Goal: Obtain resource: Obtain resource

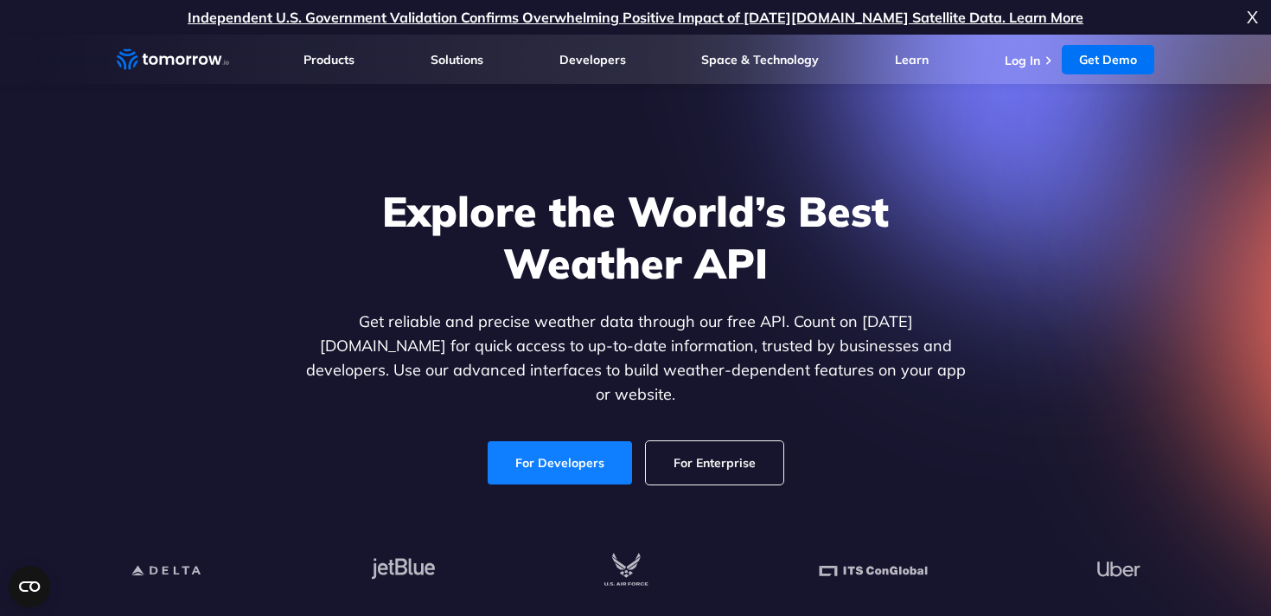
click at [544, 446] on link "For Developers" at bounding box center [560, 462] width 144 height 43
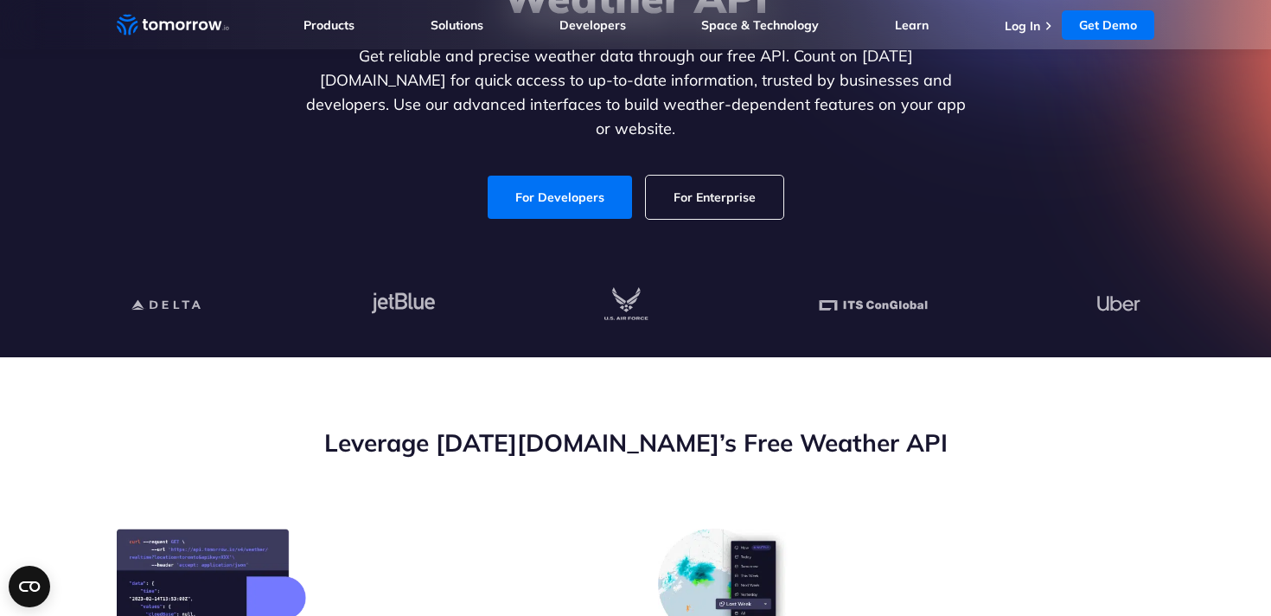
scroll to position [410, 0]
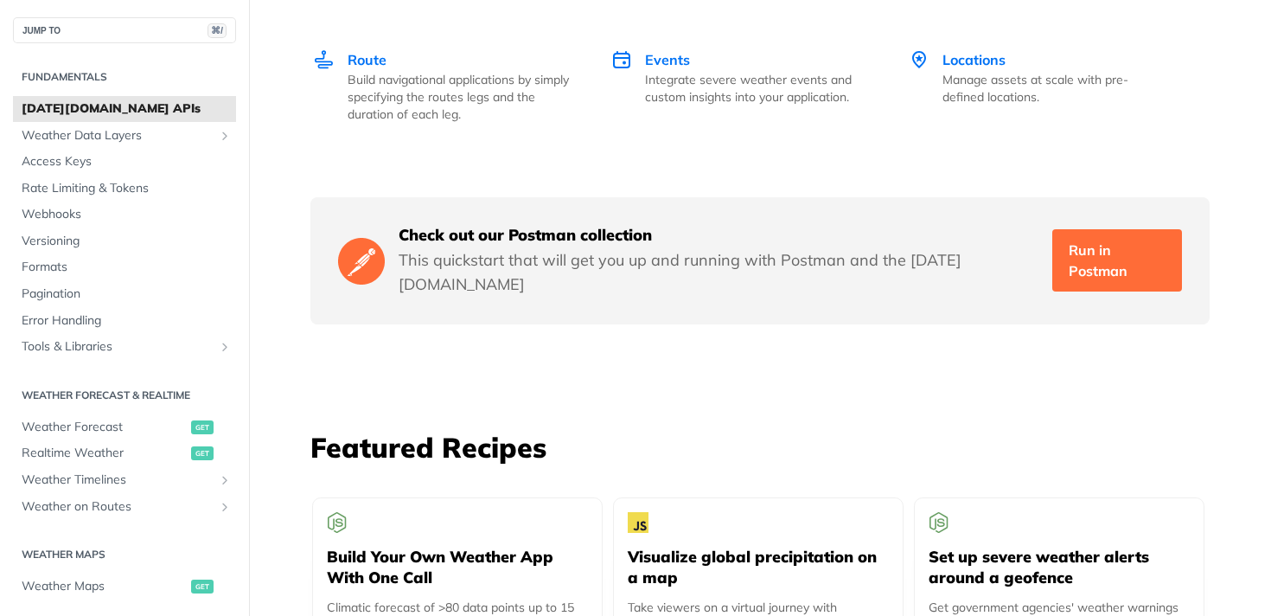
scroll to position [2719, 0]
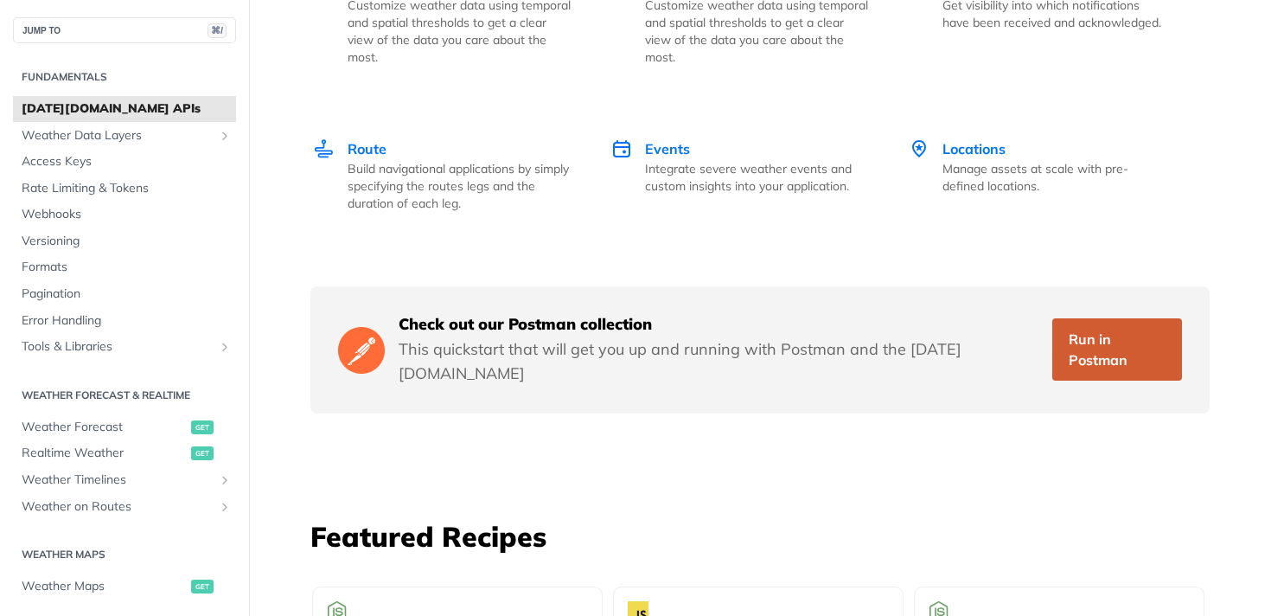
click at [1080, 324] on link "Run in Postman" at bounding box center [1117, 349] width 130 height 62
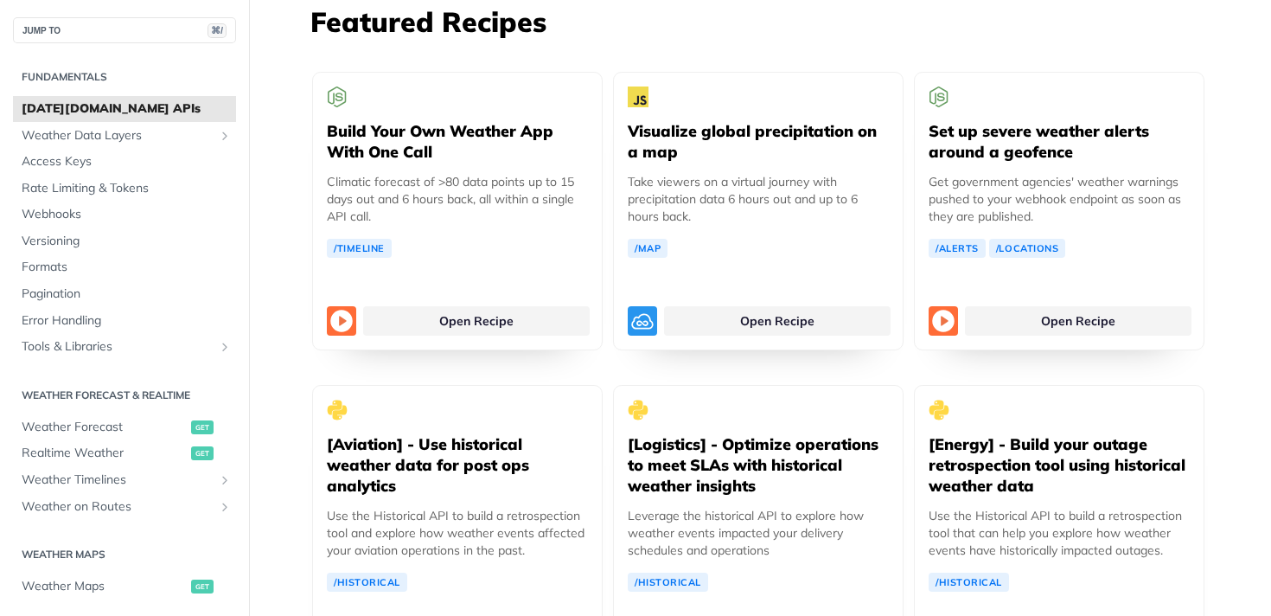
scroll to position [3235, 0]
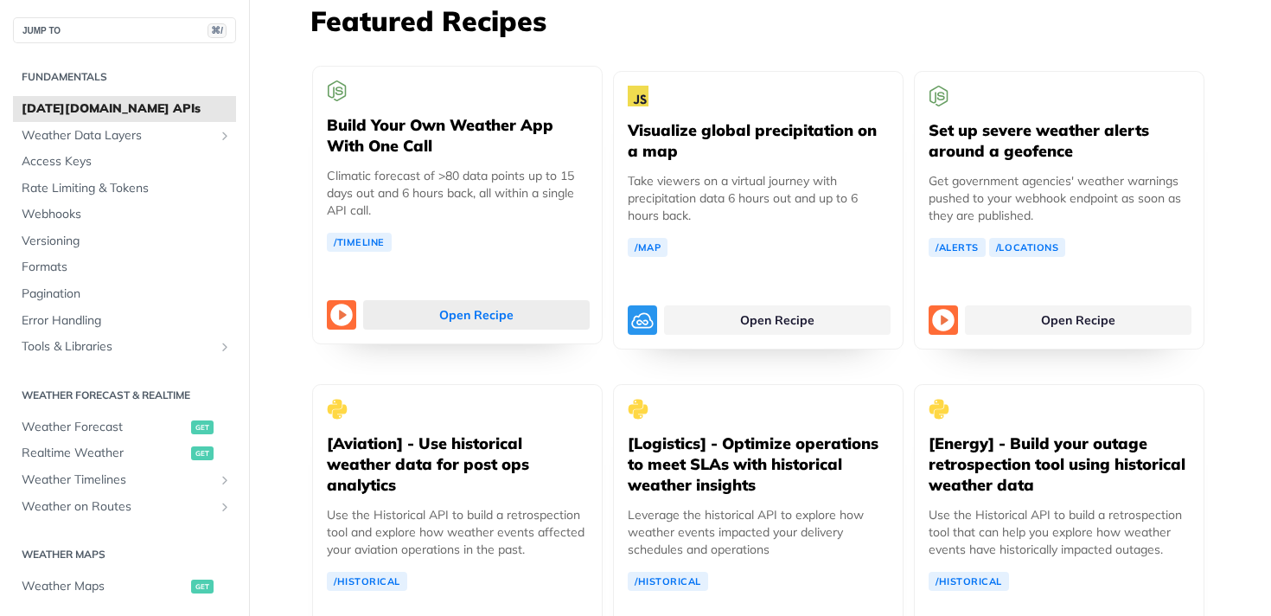
click at [421, 300] on link "Open Recipe" at bounding box center [476, 314] width 227 height 29
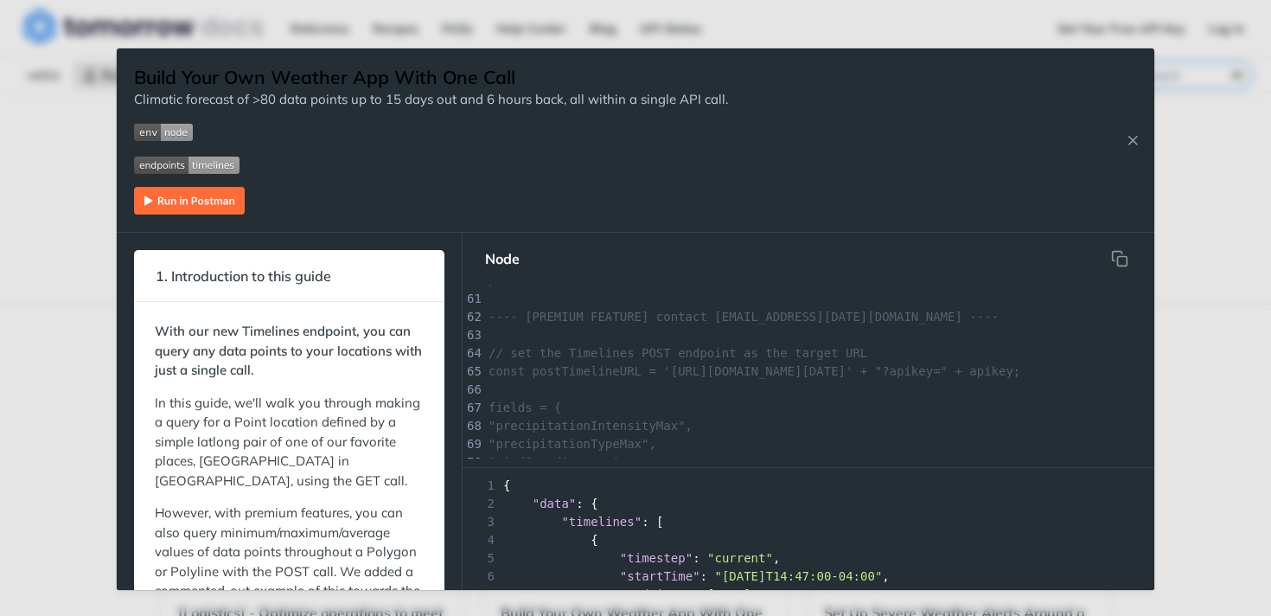
scroll to position [1088, 0]
click at [190, 212] on img "Expand image" at bounding box center [189, 201] width 111 height 28
